Goal: Task Accomplishment & Management: Complete application form

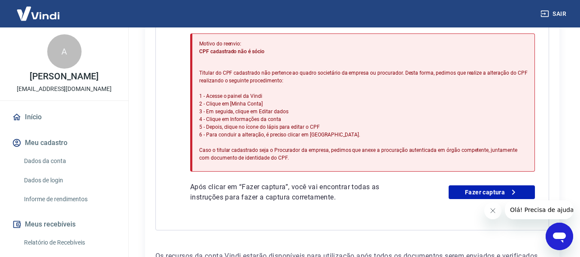
scroll to position [260, 0]
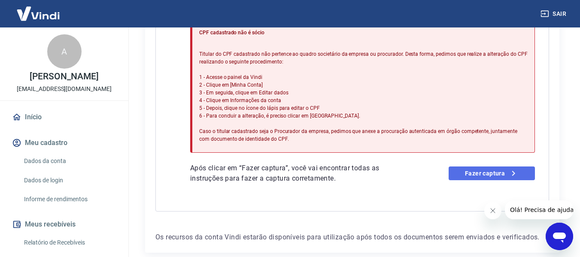
click at [495, 172] on link "Fazer captura" at bounding box center [491, 173] width 86 height 14
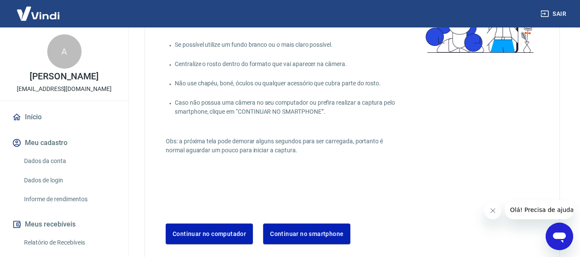
scroll to position [129, 0]
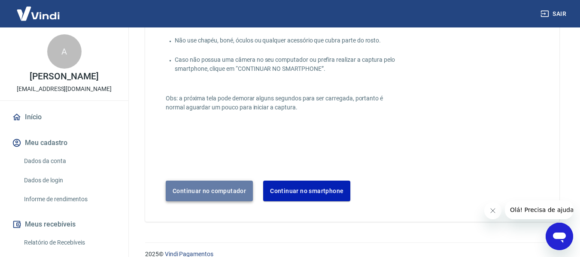
click at [222, 192] on button "Continuar no computador" at bounding box center [209, 191] width 87 height 21
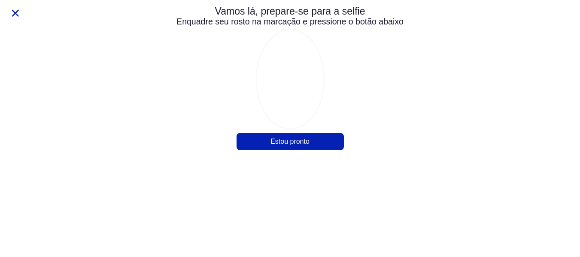
click at [294, 141] on div "Vamos lá, prepare-se para a selfie Enquadre seu rosto na marcação e pressione o…" at bounding box center [290, 79] width 275 height 154
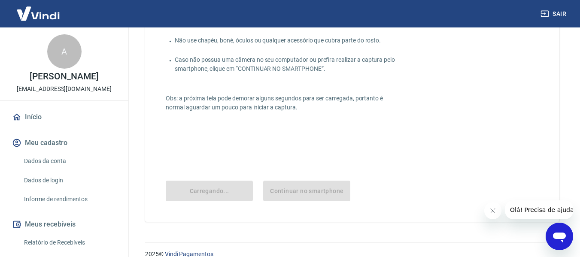
scroll to position [29, 0]
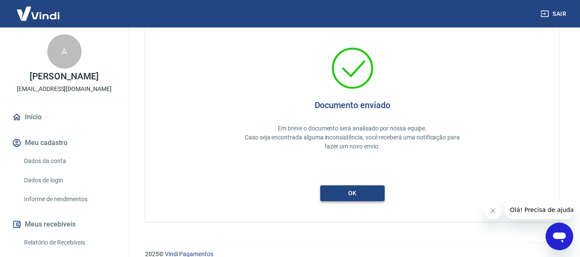
click at [359, 192] on button "ok" at bounding box center [352, 193] width 64 height 16
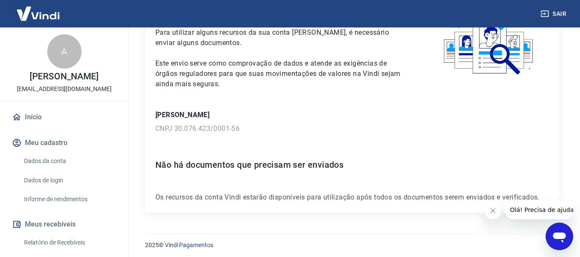
scroll to position [65, 0]
